Goal: Transaction & Acquisition: Book appointment/travel/reservation

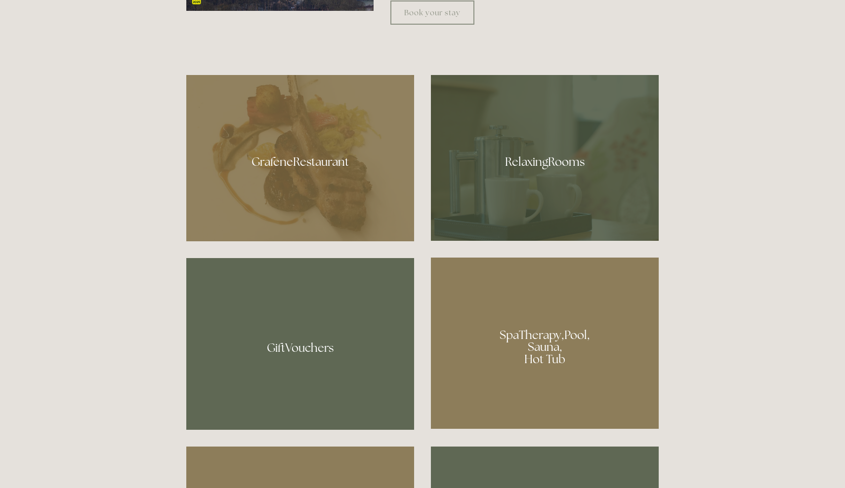
scroll to position [632, 0]
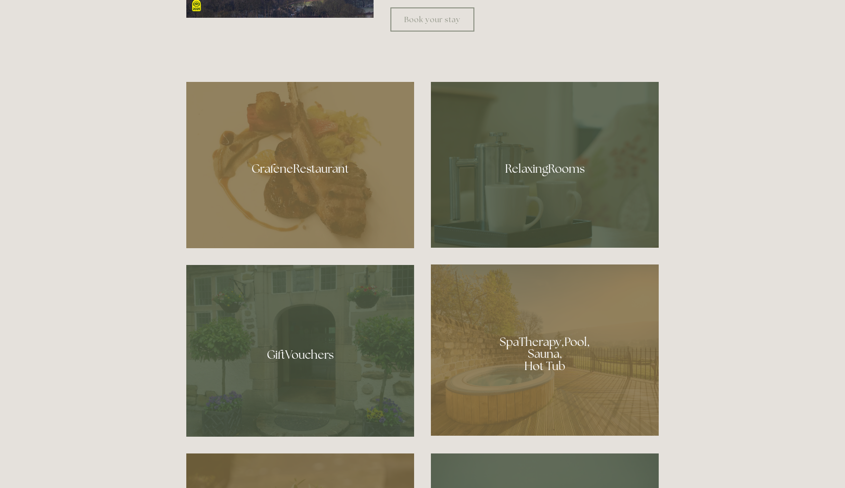
click at [530, 166] on div at bounding box center [545, 165] width 228 height 166
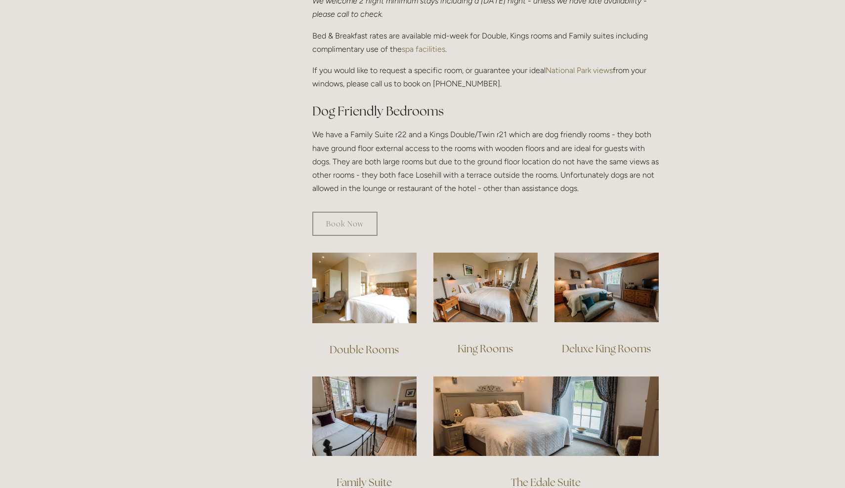
scroll to position [473, 0]
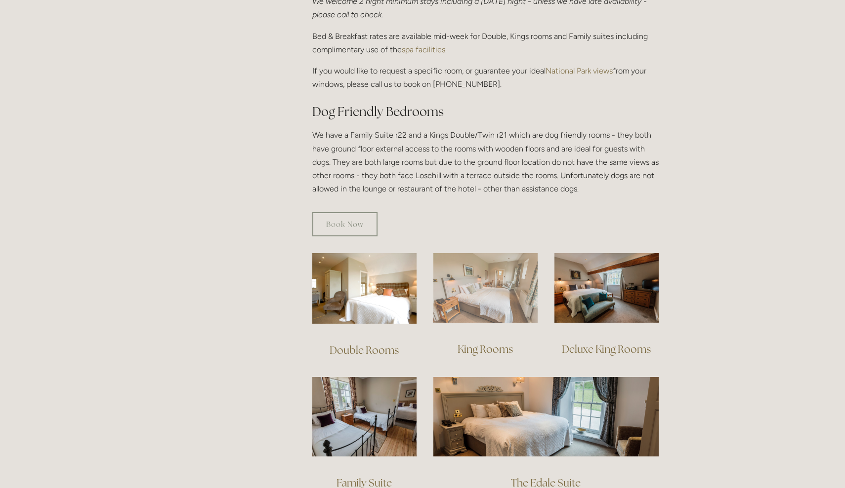
click at [464, 280] on img at bounding box center [485, 288] width 104 height 70
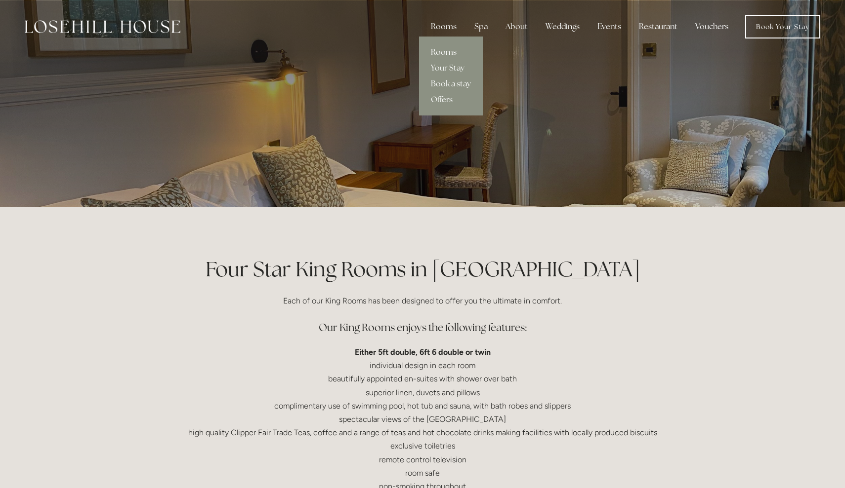
click at [447, 51] on link "Rooms" at bounding box center [451, 52] width 64 height 16
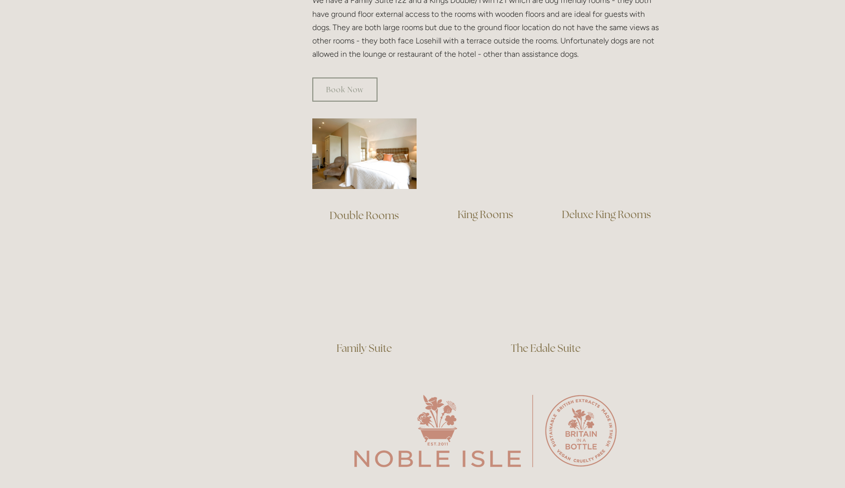
scroll to position [609, 0]
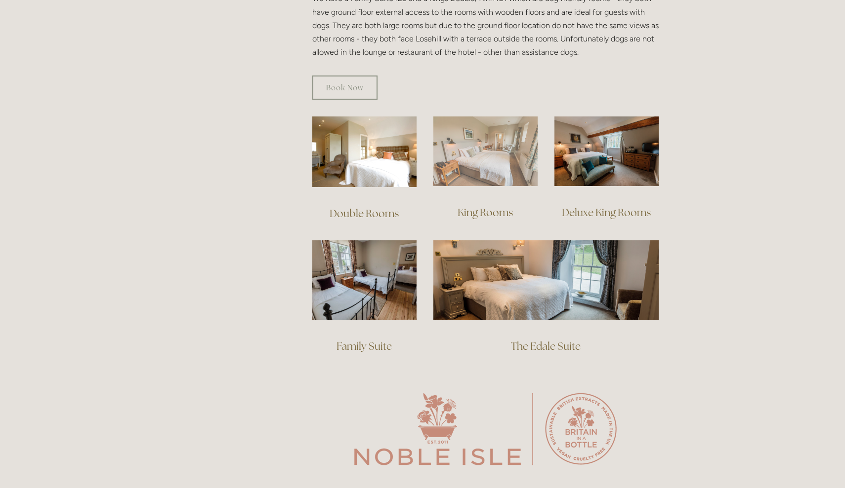
click at [486, 141] on img at bounding box center [485, 152] width 104 height 70
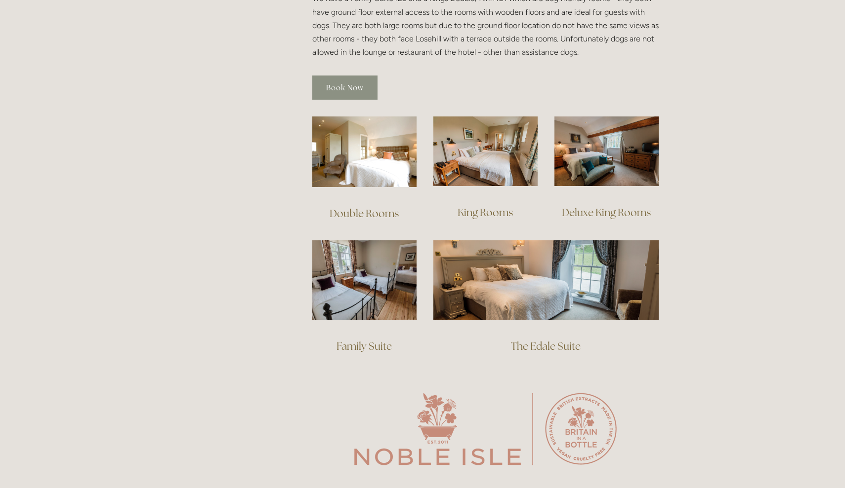
click at [342, 100] on link "Book Now" at bounding box center [344, 88] width 65 height 24
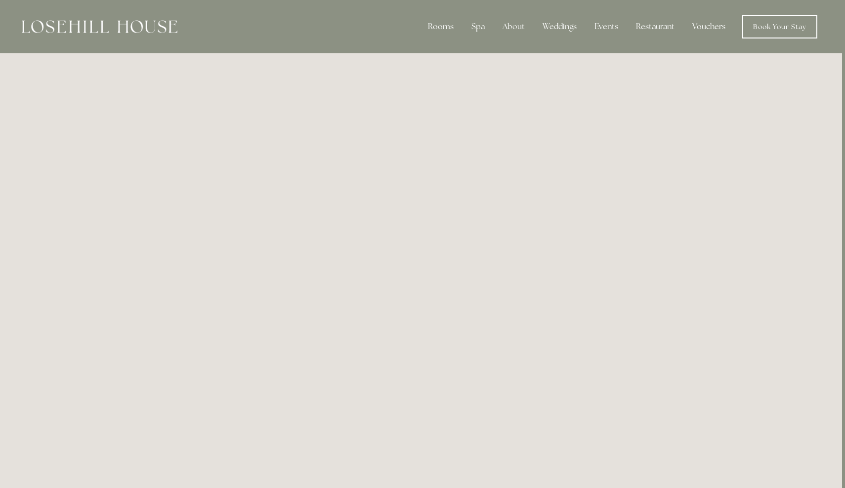
scroll to position [0, 3]
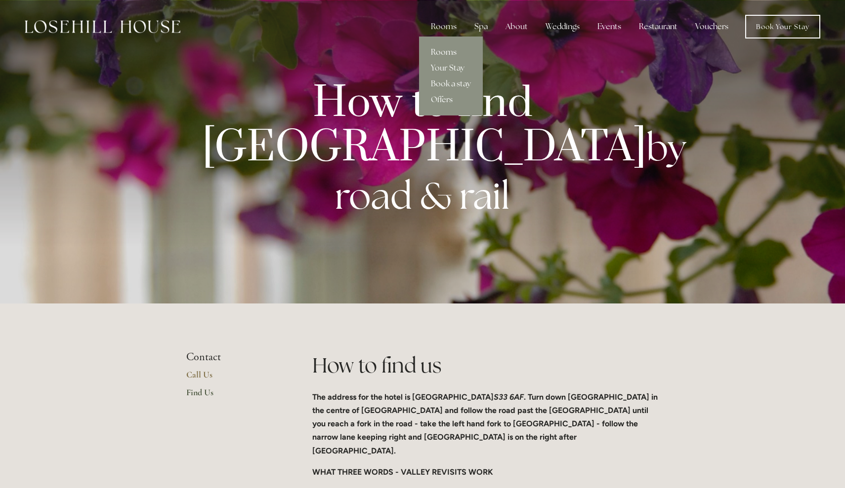
click at [444, 49] on link "Rooms" at bounding box center [451, 52] width 64 height 16
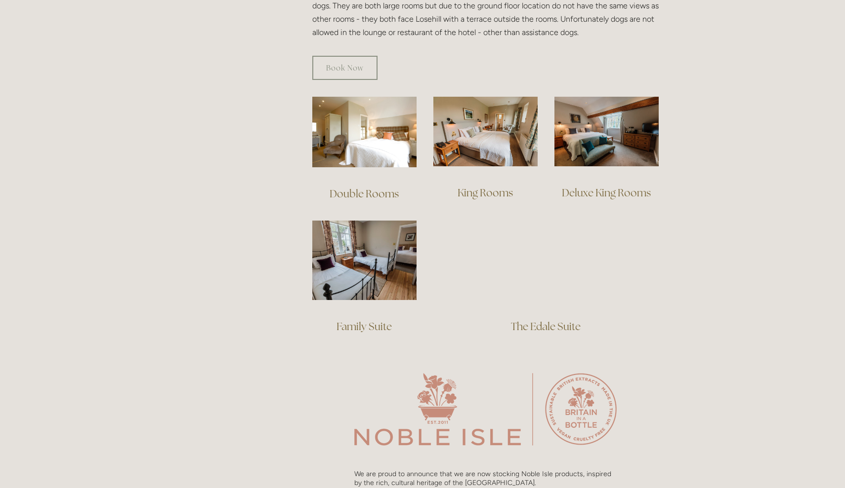
scroll to position [629, 0]
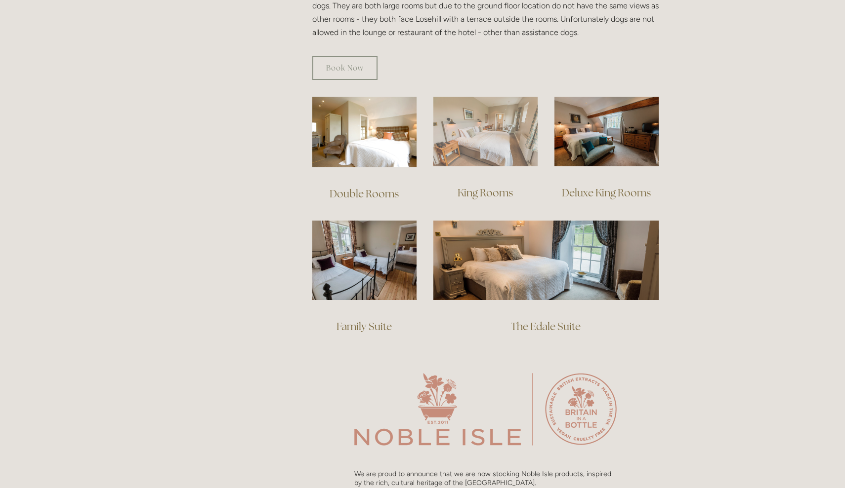
click at [470, 115] on img at bounding box center [485, 132] width 104 height 70
